Goal: Check status: Check status

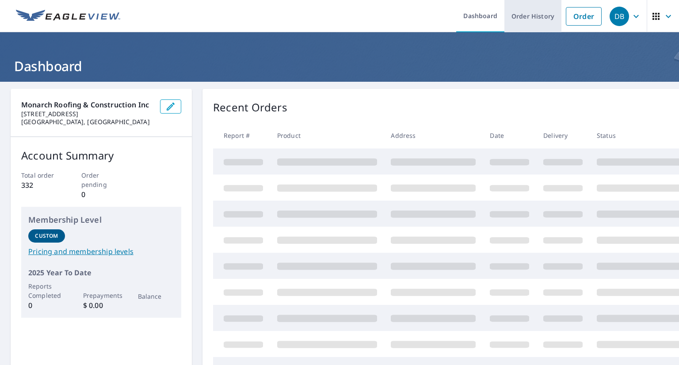
click at [522, 20] on link "Order History" at bounding box center [532, 16] width 57 height 32
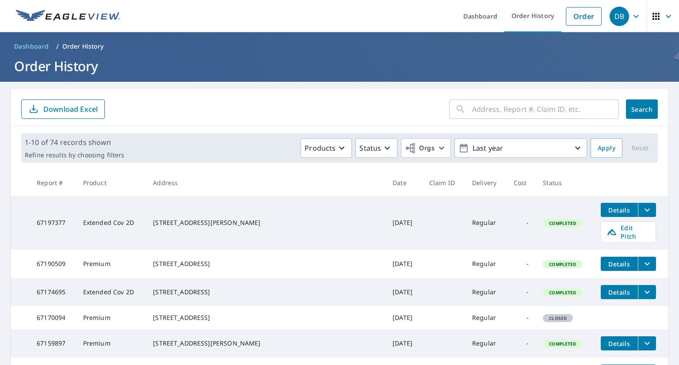
click at [479, 110] on input "text" at bounding box center [545, 109] width 147 height 25
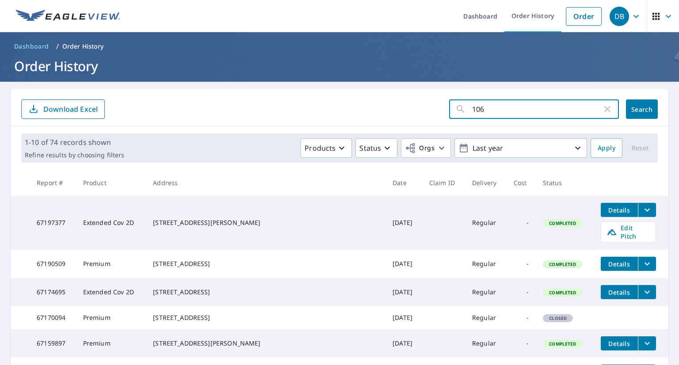
type input "106 s"
click at [637, 111] on span "Search" at bounding box center [642, 109] width 18 height 8
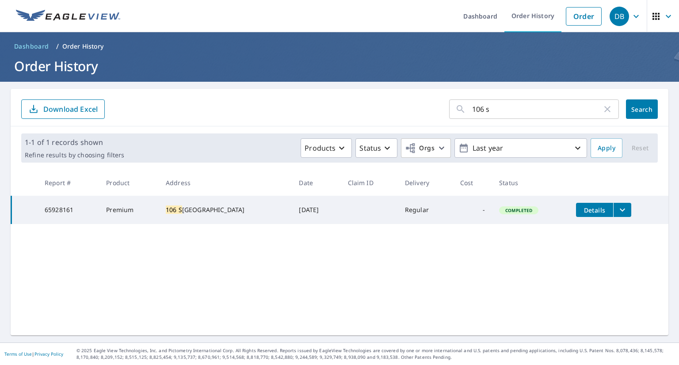
click at [620, 211] on icon "filesDropdownBtn-65928161" at bounding box center [622, 210] width 5 height 3
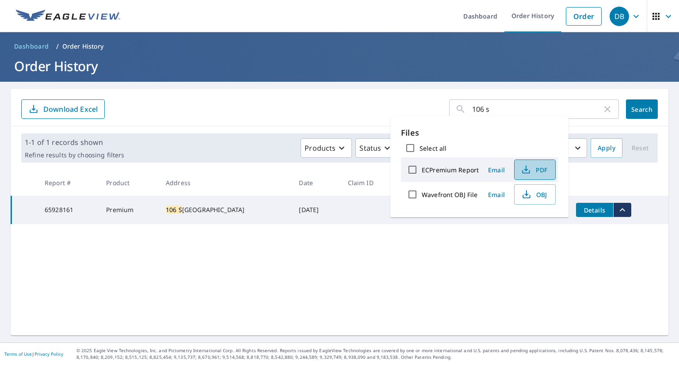
click at [530, 168] on icon "button" at bounding box center [526, 169] width 11 height 11
